Goal: Task Accomplishment & Management: Use online tool/utility

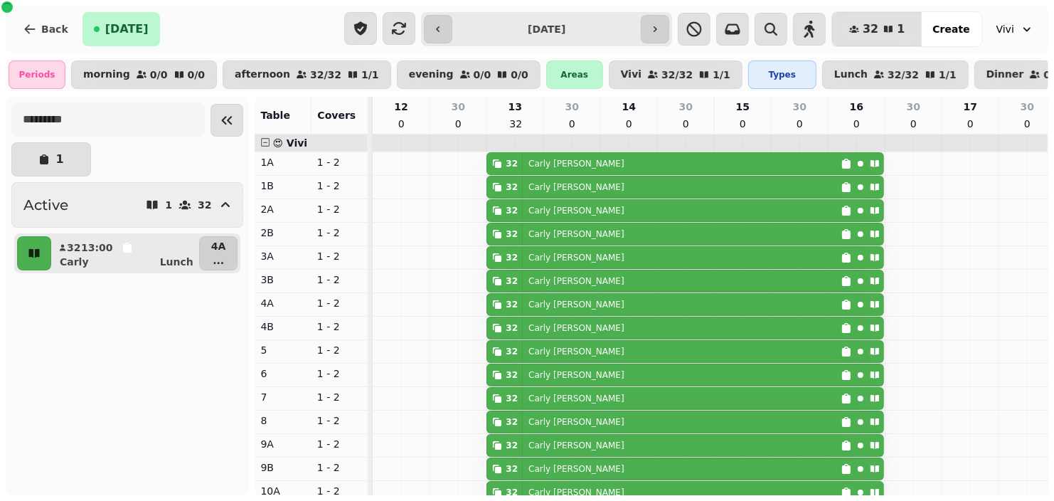
click at [213, 122] on button "Collapse sidebar" at bounding box center [227, 120] width 33 height 33
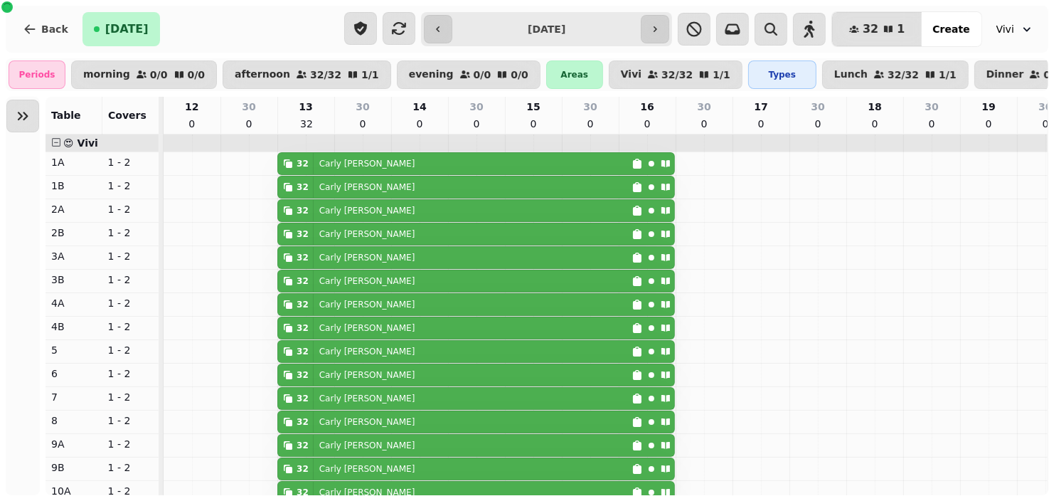
click at [444, 31] on icon "button" at bounding box center [437, 28] width 11 height 11
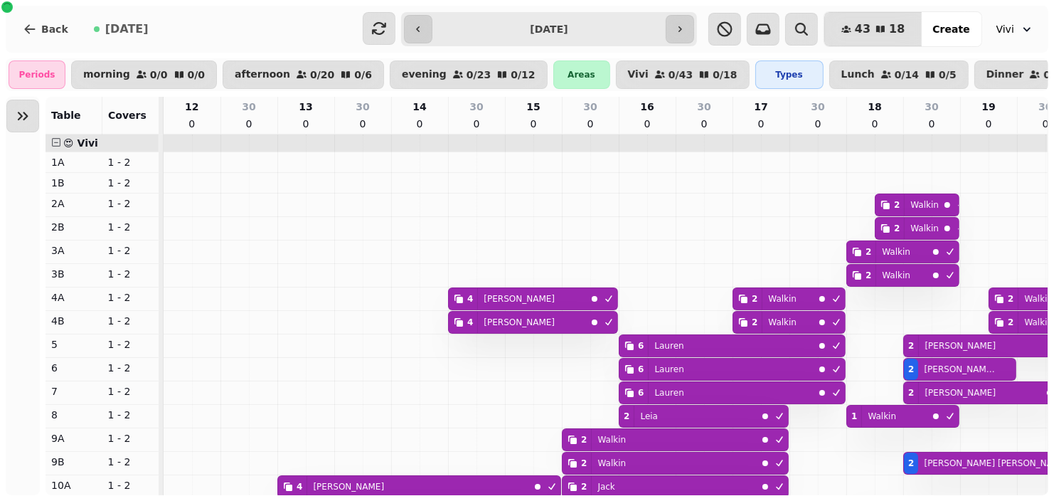
click at [438, 32] on input "**********" at bounding box center [549, 29] width 228 height 23
click at [428, 21] on button "button" at bounding box center [418, 29] width 28 height 28
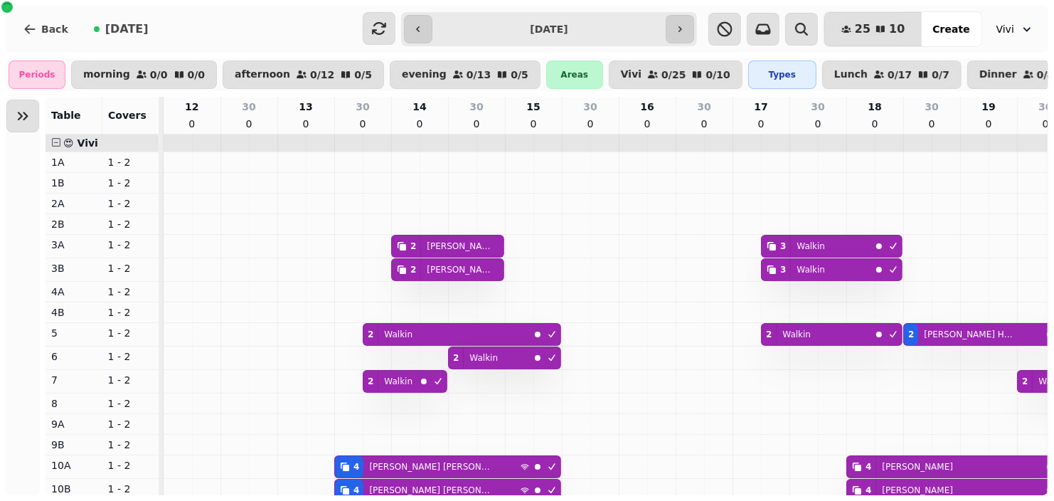
click at [674, 20] on button "button" at bounding box center [680, 29] width 28 height 28
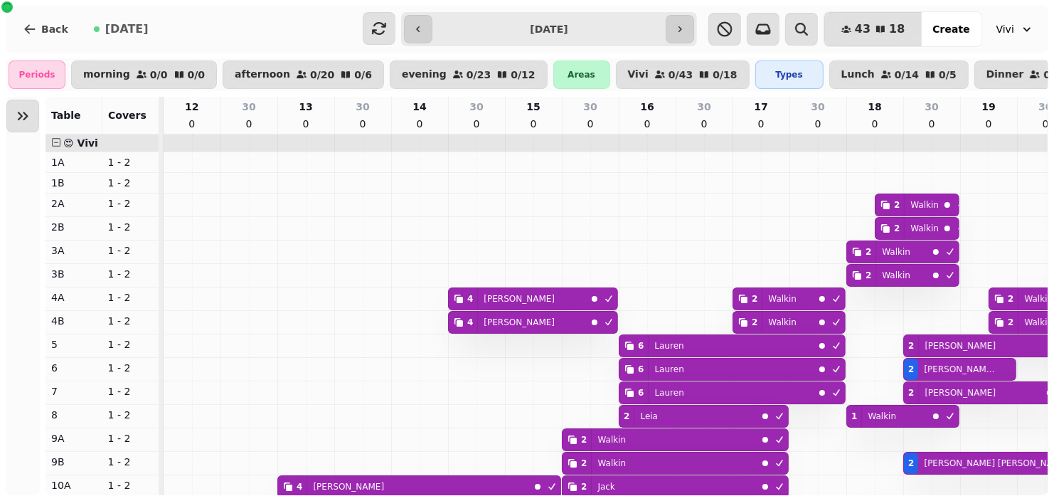
scroll to position [0, 367]
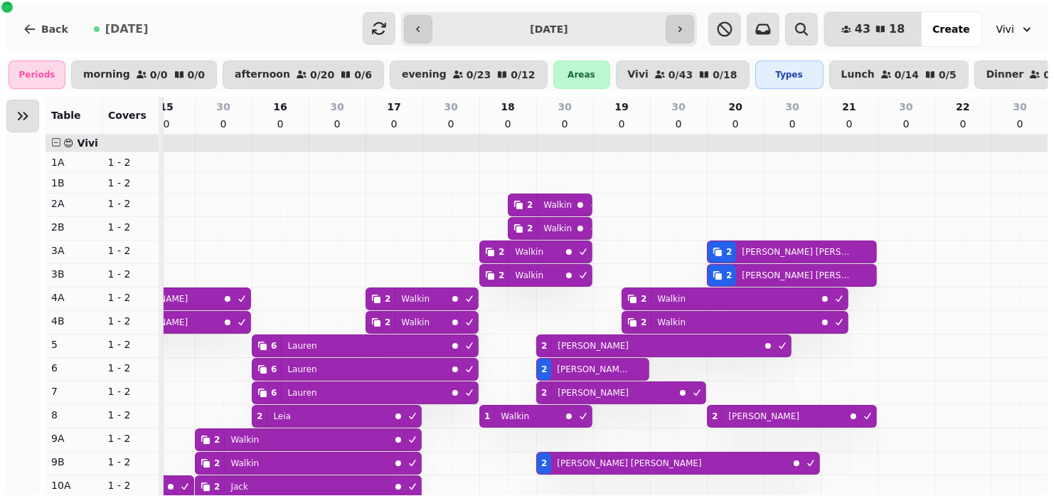
click at [675, 23] on icon "button" at bounding box center [679, 28] width 11 height 11
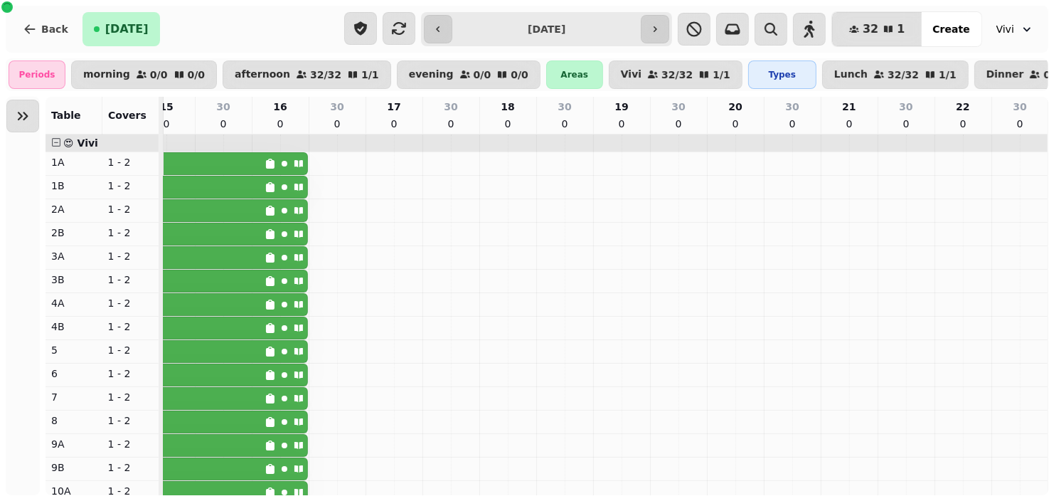
scroll to position [0, 0]
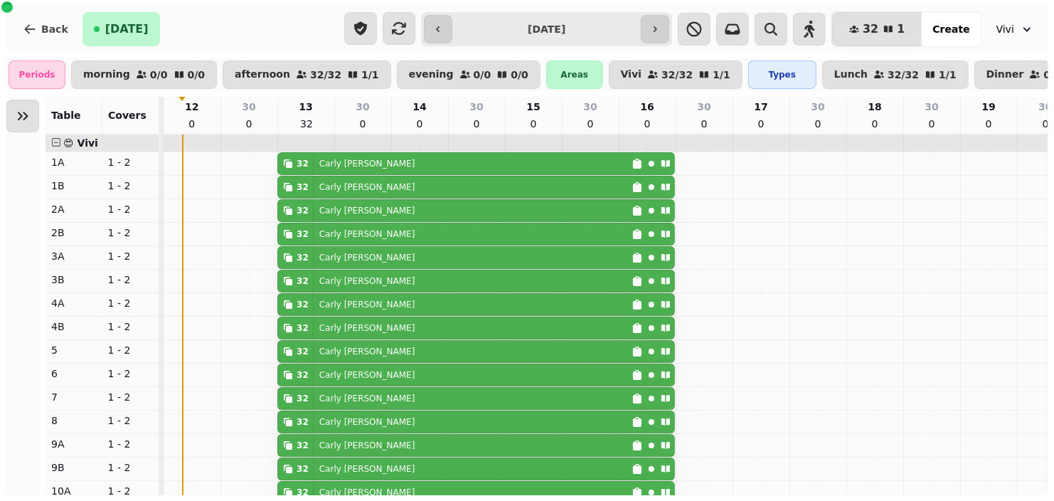
click at [661, 30] on icon "button" at bounding box center [654, 28] width 11 height 11
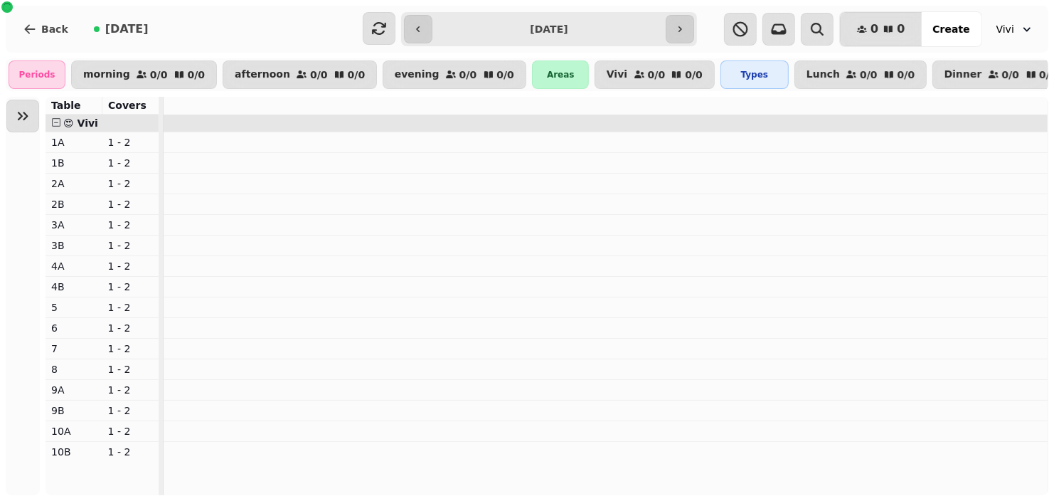
click at [666, 34] on button "button" at bounding box center [680, 29] width 28 height 28
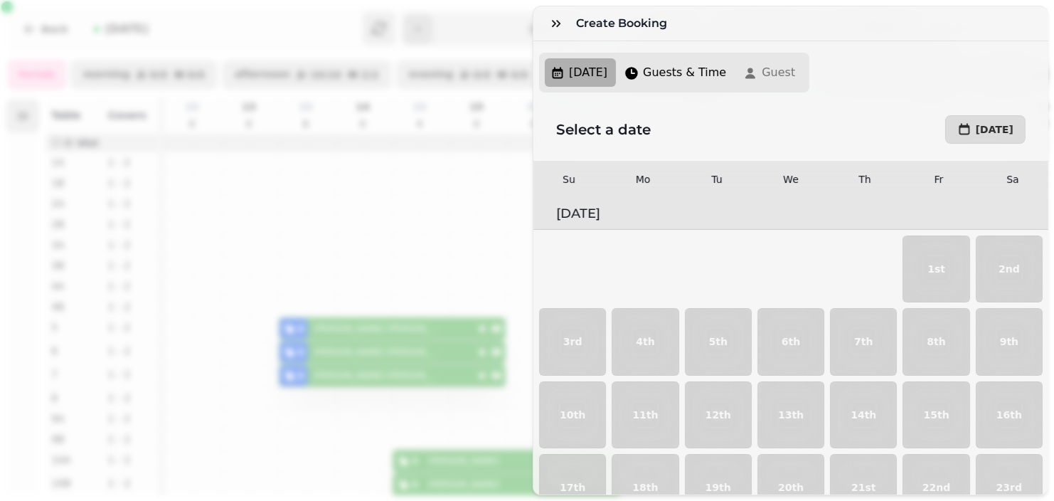
scroll to position [0, 55]
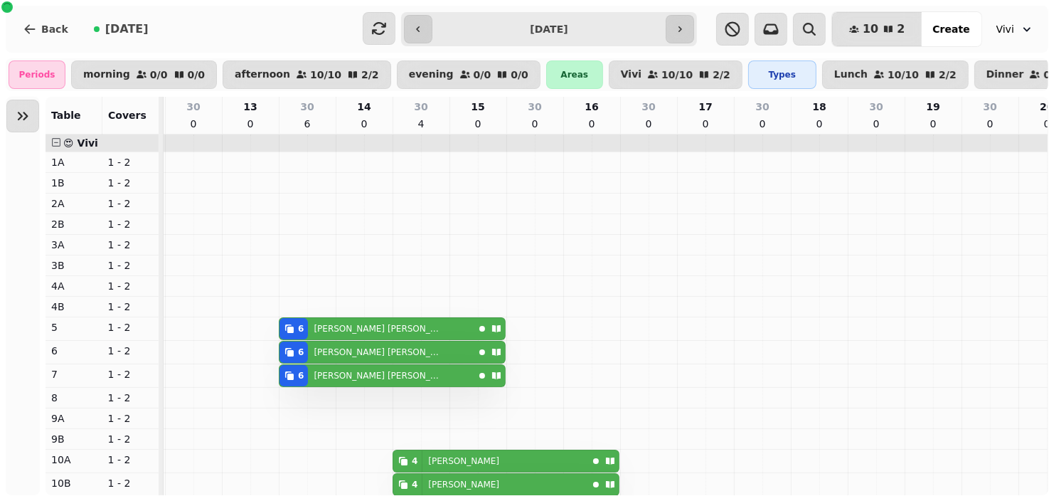
click at [666, 40] on button "button" at bounding box center [680, 29] width 28 height 28
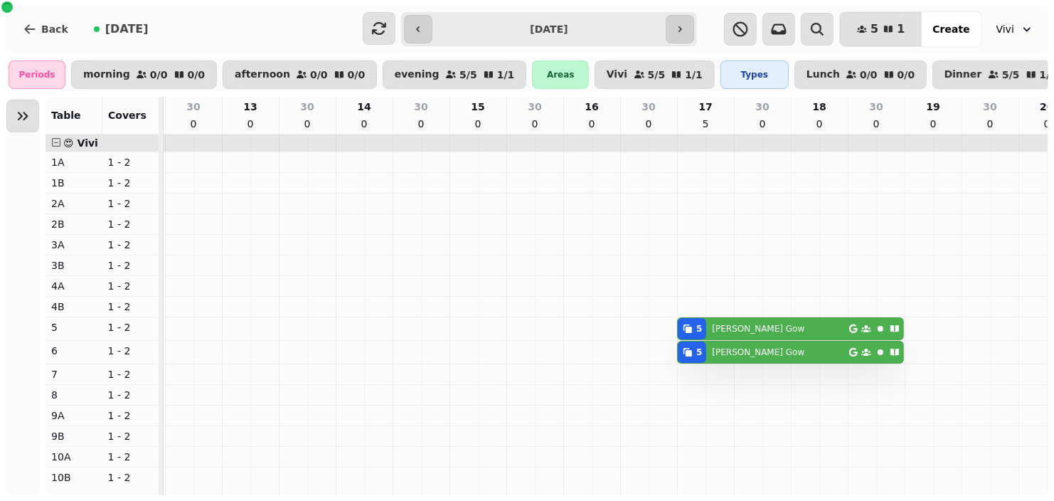
scroll to position [0, 367]
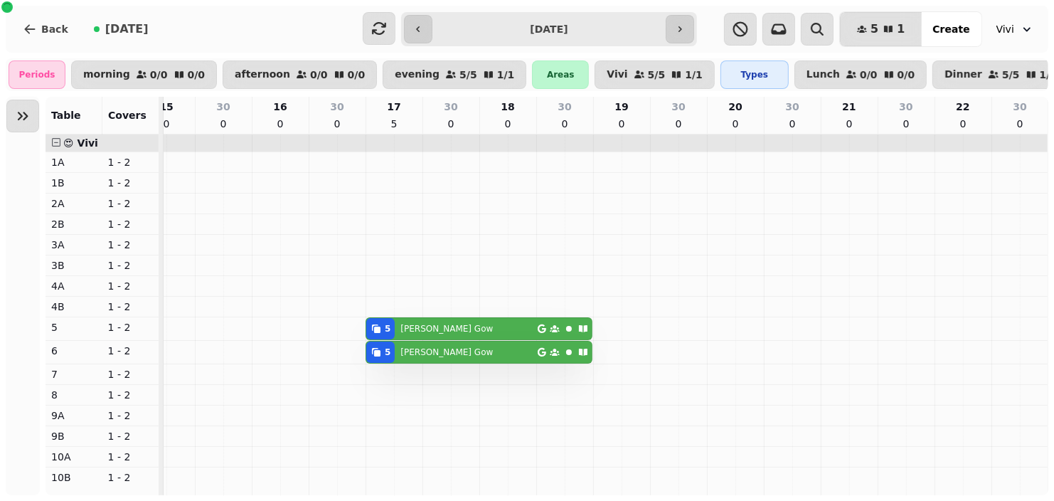
click at [680, 28] on icon "button" at bounding box center [679, 28] width 11 height 11
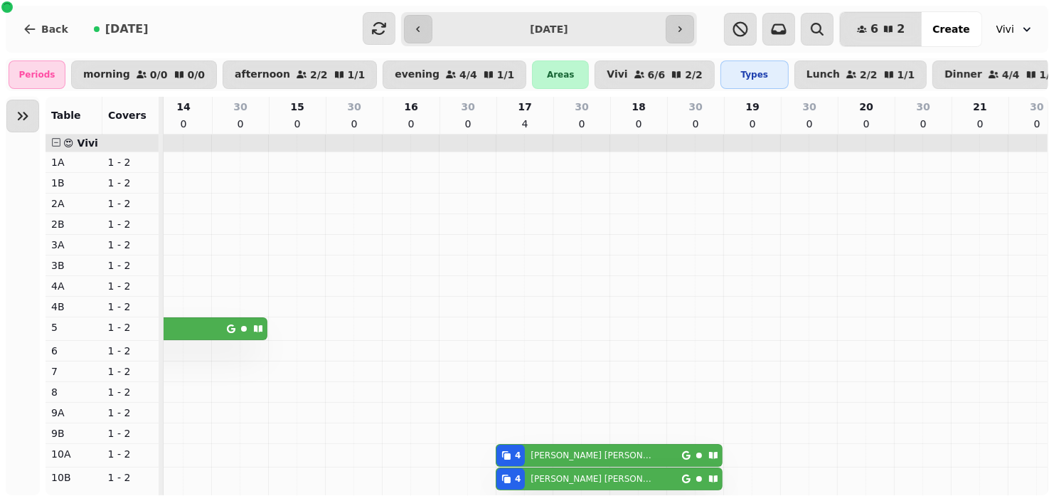
scroll to position [0, 0]
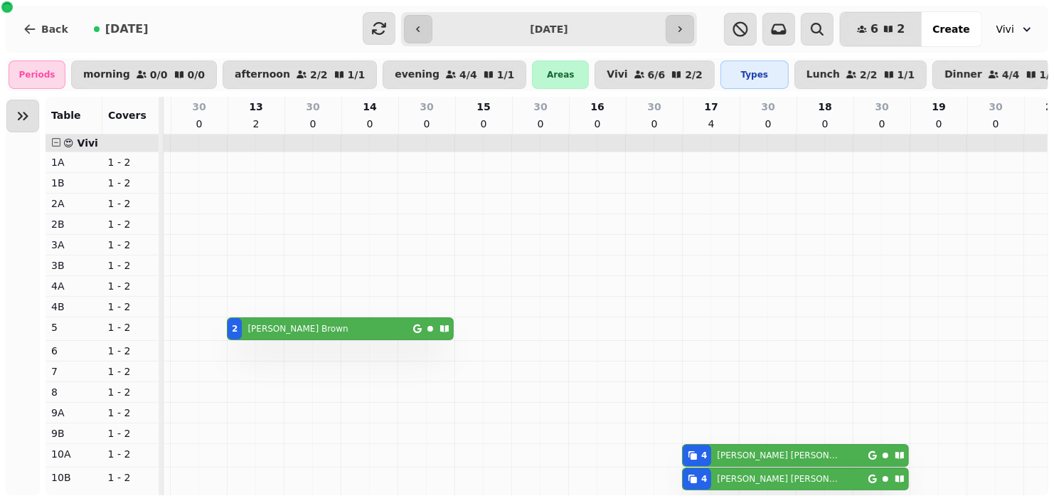
click at [416, 36] on button "button" at bounding box center [418, 29] width 28 height 28
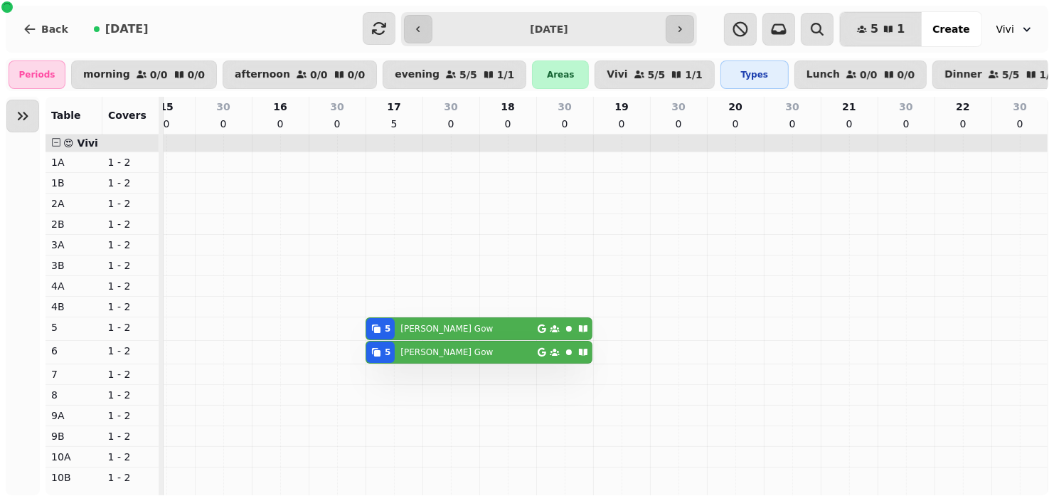
click at [428, 26] on button "button" at bounding box center [418, 29] width 28 height 28
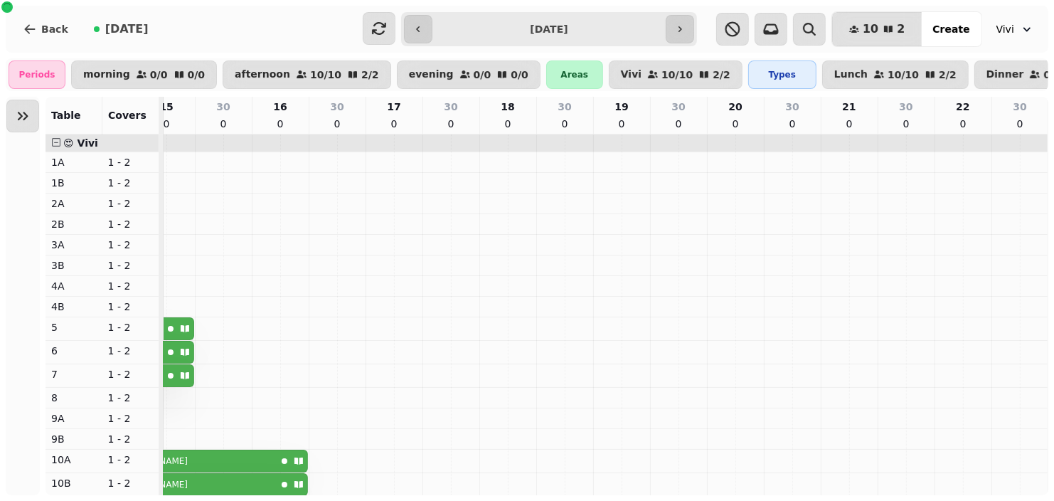
click at [410, 39] on button "button" at bounding box center [418, 29] width 28 height 28
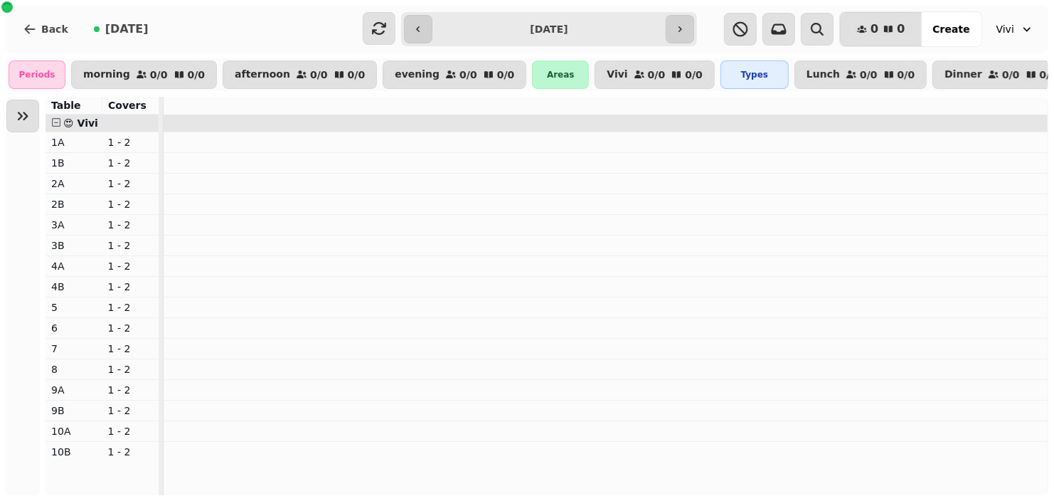
click at [418, 31] on icon "button" at bounding box center [418, 29] width 4 height 6
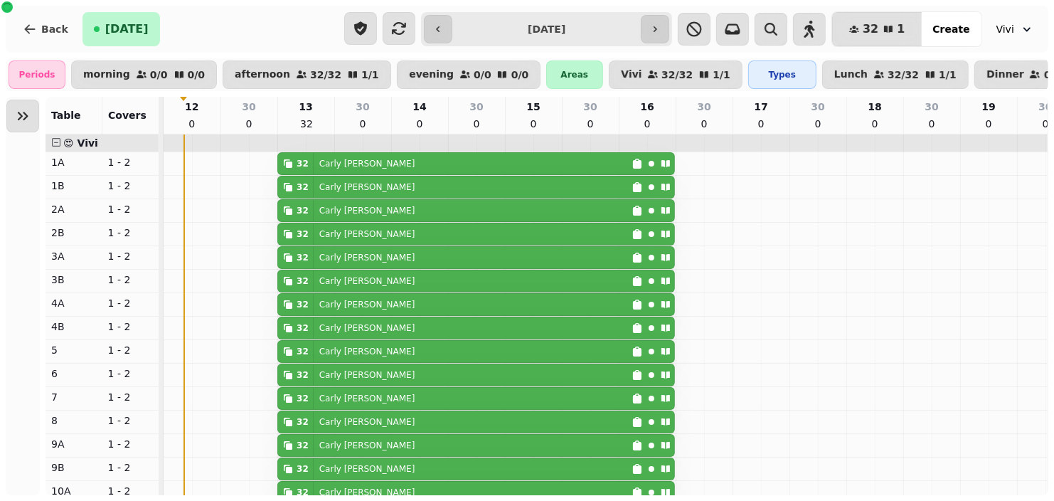
type input "**********"
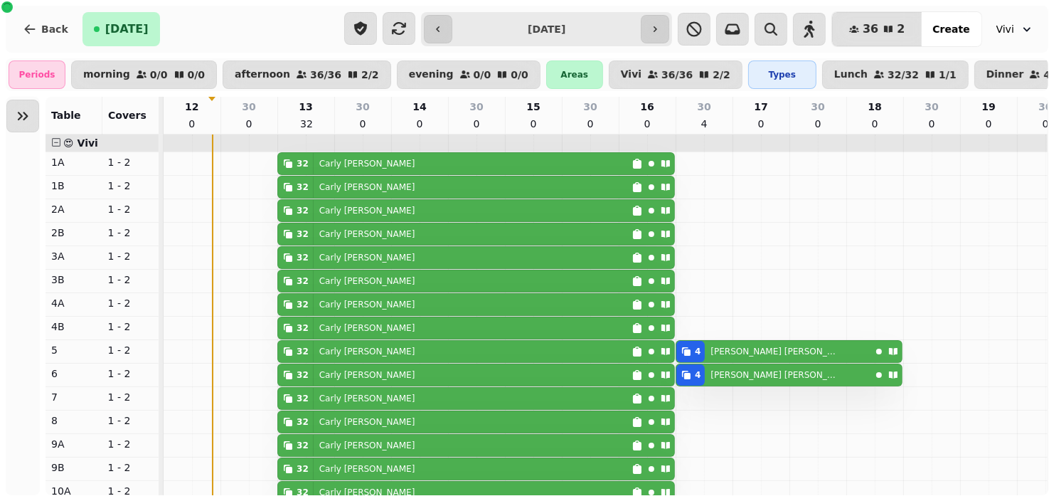
click at [976, 429] on td at bounding box center [974, 330] width 28 height 393
